Goal: Navigation & Orientation: Find specific page/section

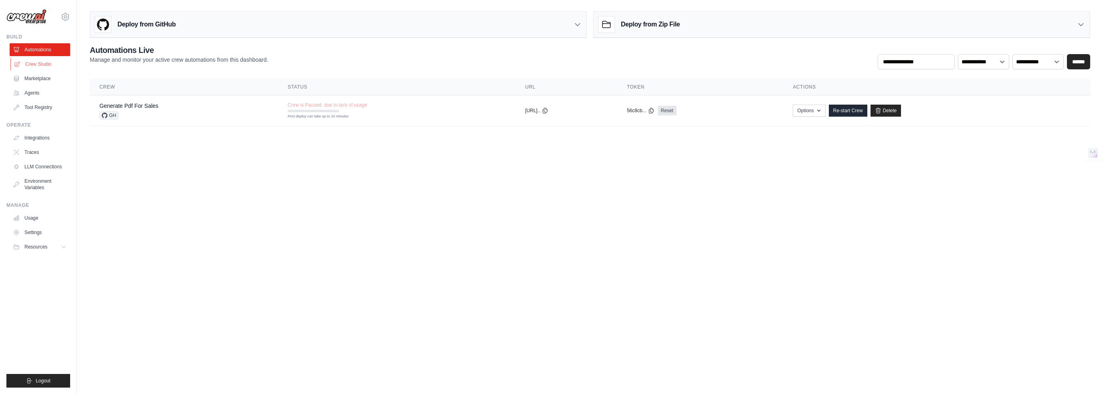
click at [45, 59] on link "Crew Studio" at bounding box center [40, 64] width 61 height 13
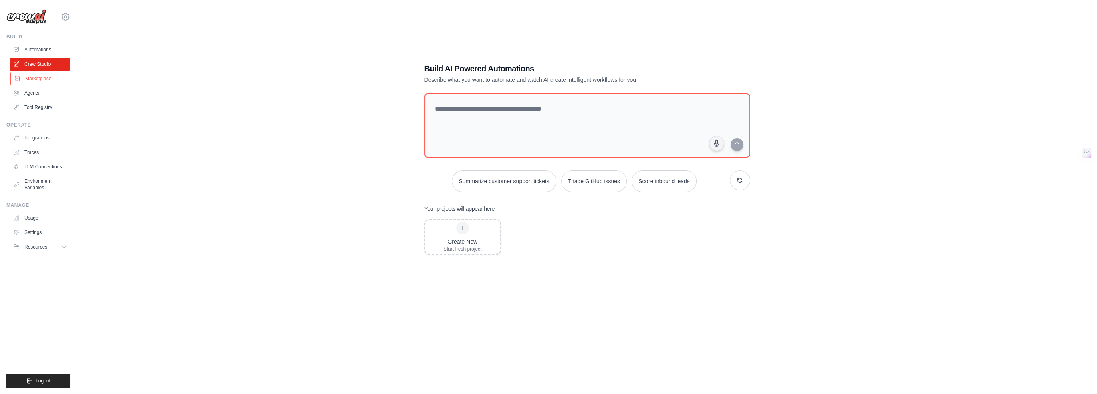
click at [26, 82] on link "Marketplace" at bounding box center [40, 78] width 61 height 13
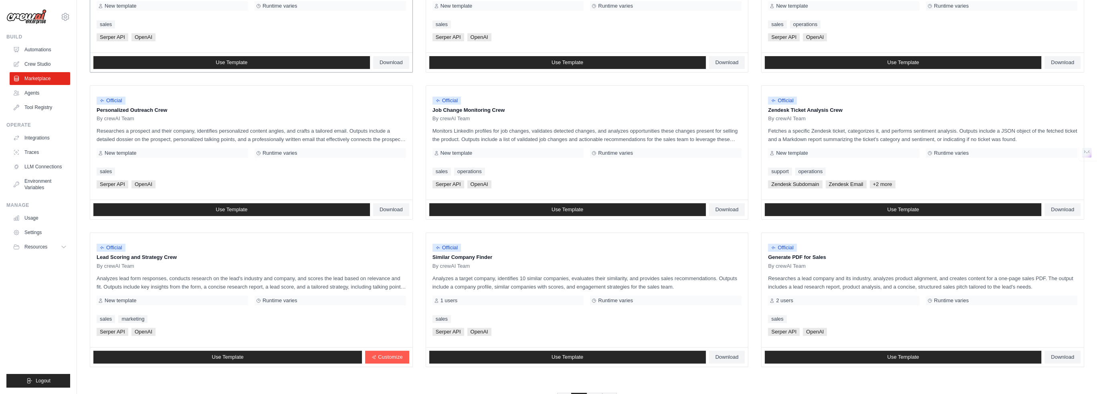
scroll to position [321, 0]
